Goal: Task Accomplishment & Management: Complete application form

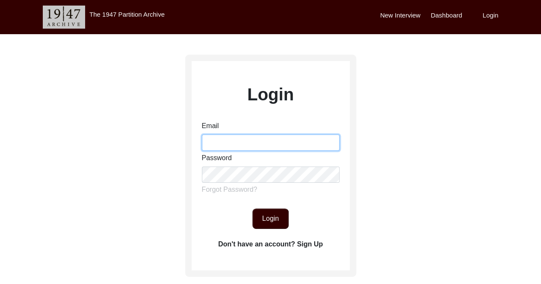
click at [245, 149] on input "Email" at bounding box center [271, 143] width 138 height 16
type input "[EMAIL_ADDRESS][DOMAIN_NAME]"
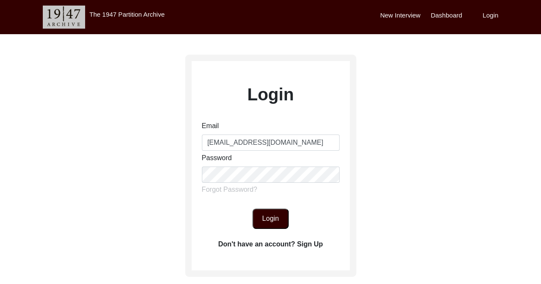
click at [276, 220] on button "Login" at bounding box center [270, 219] width 36 height 21
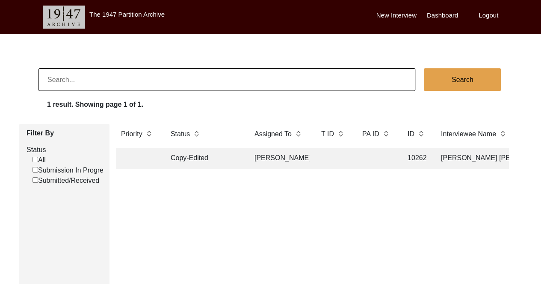
click at [397, 18] on label "New Interview" at bounding box center [396, 16] width 40 height 10
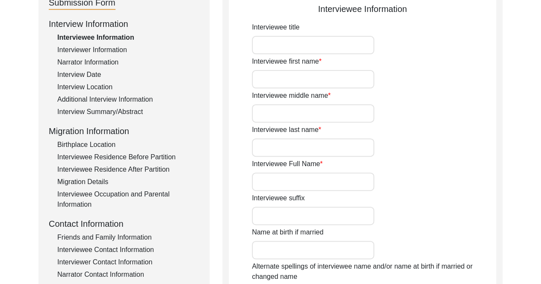
scroll to position [106, 0]
click at [318, 50] on input "Interviewee title" at bounding box center [313, 44] width 122 height 18
type input "Dr."
type input "[PERSON_NAME]"
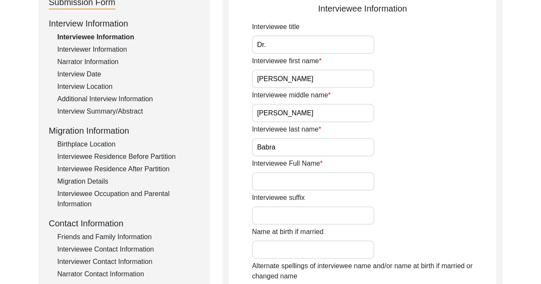
type input "Babra"
type input "S"
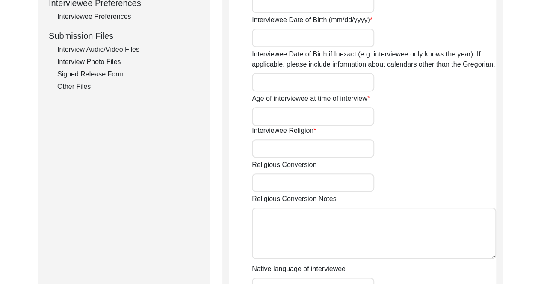
scroll to position [398, 0]
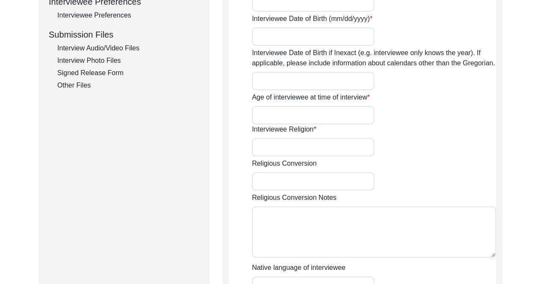
type input "Dr. [PERSON_NAME]"
click at [310, 43] on input "Interviewee Date of Birth (mm/dd/yyyy)" at bounding box center [313, 36] width 122 height 18
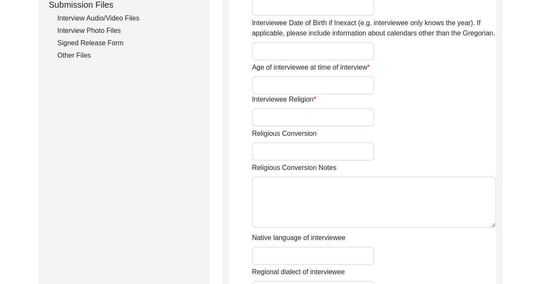
scroll to position [426, 0]
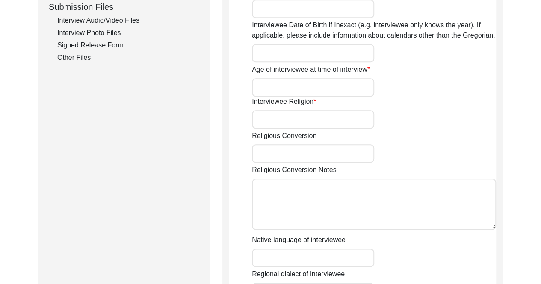
click at [327, 88] on input "Age of interviewee at time of interview" at bounding box center [313, 87] width 122 height 18
type input "97"
click at [282, 50] on input "Interviewee Date of Birth if Inexact (e.g. interviewee only knows the year). If…" at bounding box center [313, 53] width 122 height 18
type input "0"
type input "[DATE]"
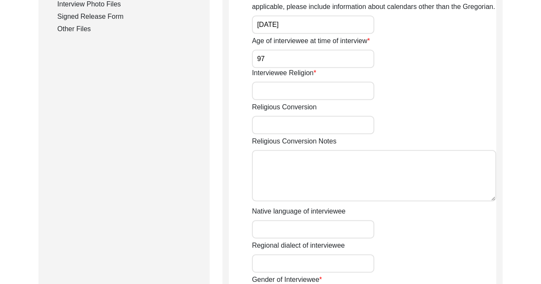
scroll to position [456, 0]
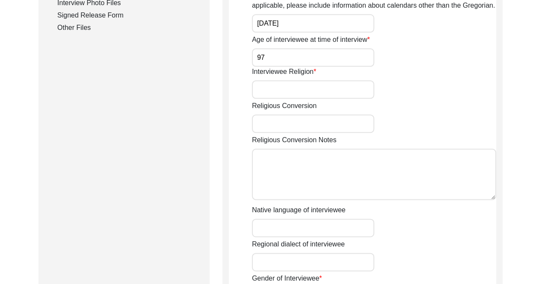
click at [320, 93] on input "Interviewee Religion" at bounding box center [313, 89] width 122 height 18
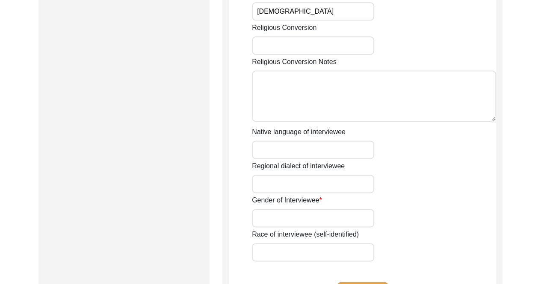
scroll to position [546, 0]
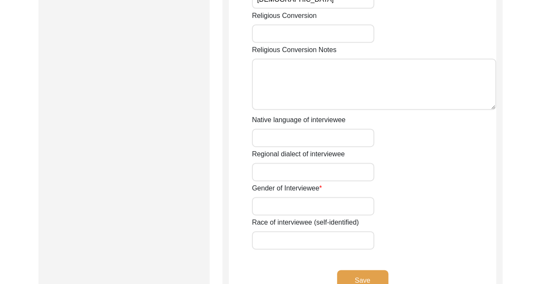
type input "[DEMOGRAPHIC_DATA]"
click at [332, 29] on input "Religious Conversion" at bounding box center [313, 33] width 122 height 18
type input "N/A"
click at [320, 79] on textarea "Religious Conversion Notes" at bounding box center [374, 84] width 244 height 51
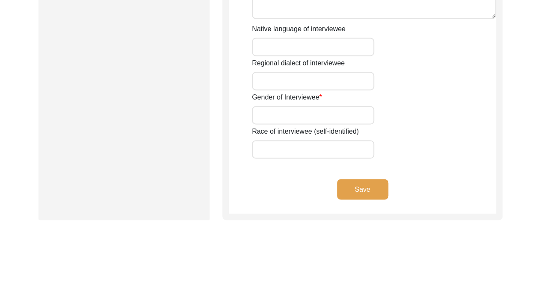
scroll to position [639, 0]
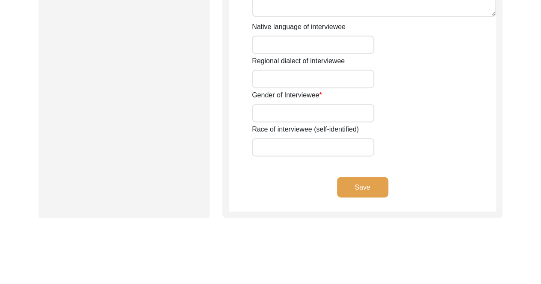
type textarea "N/A"
click at [329, 39] on input "Native language of interviewee" at bounding box center [313, 44] width 122 height 18
type input "Punjabi"
click at [302, 82] on input "Regional dialect of interviewee" at bounding box center [313, 79] width 122 height 18
drag, startPoint x: 432, startPoint y: 62, endPoint x: 350, endPoint y: 114, distance: 97.9
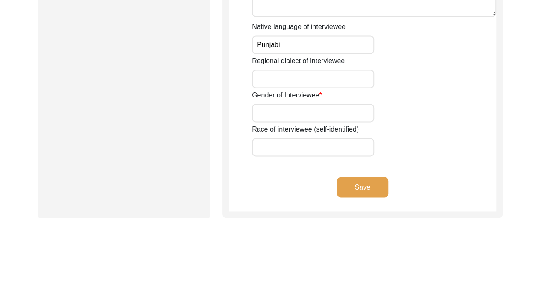
click at [350, 114] on input "Gender of Interviewee" at bounding box center [313, 113] width 122 height 18
type input "[DEMOGRAPHIC_DATA]"
click at [372, 185] on button "Save" at bounding box center [362, 187] width 51 height 21
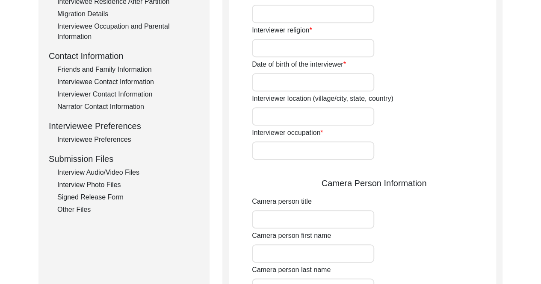
scroll to position [275, 0]
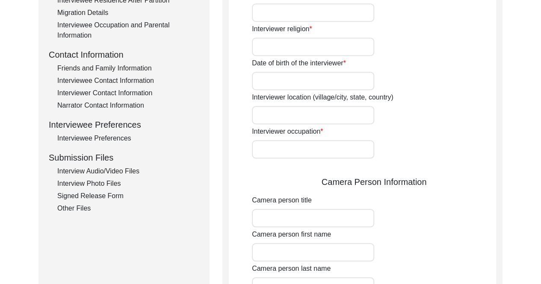
click at [115, 172] on div "Interview Audio/Video Files" at bounding box center [128, 171] width 142 height 10
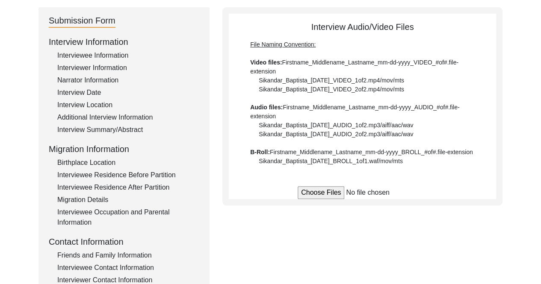
scroll to position [87, 0]
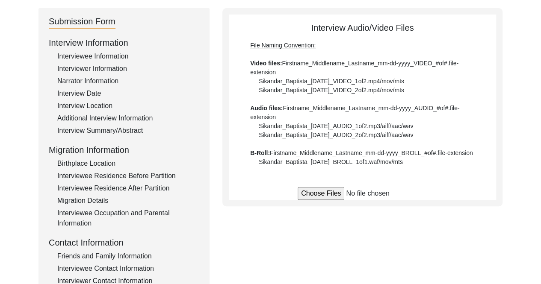
click at [334, 197] on input "file" at bounding box center [361, 193] width 129 height 13
type input "C:\fakepath\Shamsher_Singh_Babra_[DATE]_Video_2of2.mp4"
